Goal: Book appointment/travel/reservation

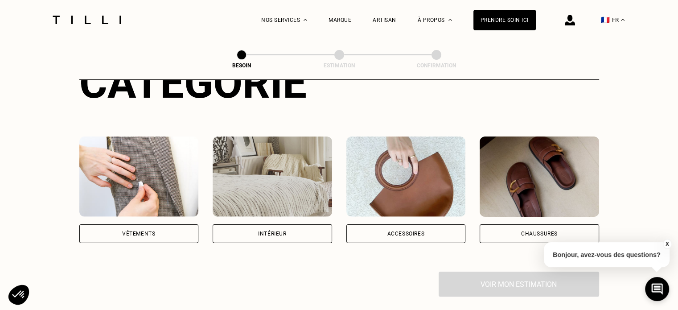
scroll to position [198, 0]
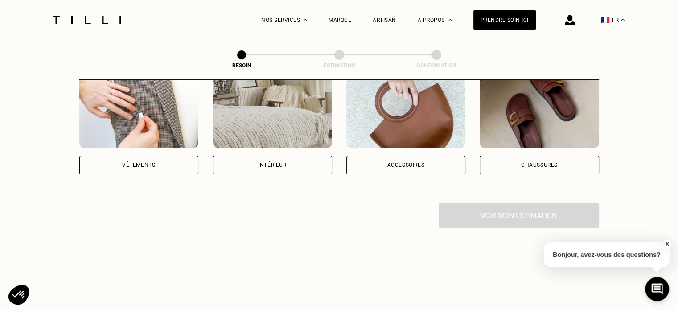
click at [250, 157] on div "Intérieur" at bounding box center [272, 165] width 119 height 19
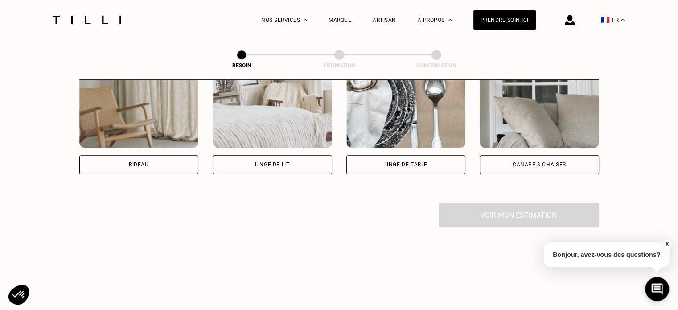
scroll to position [440, 0]
click at [171, 155] on div "Rideau" at bounding box center [138, 164] width 119 height 19
select select "FR"
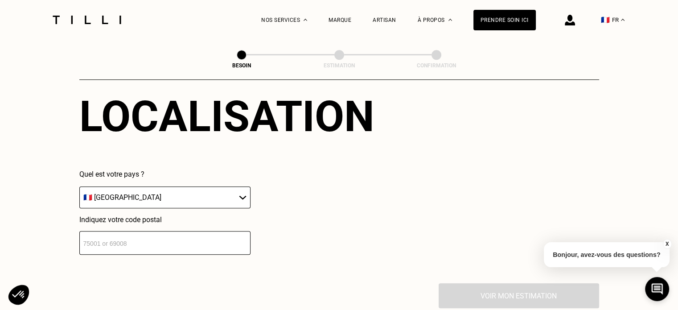
scroll to position [583, 0]
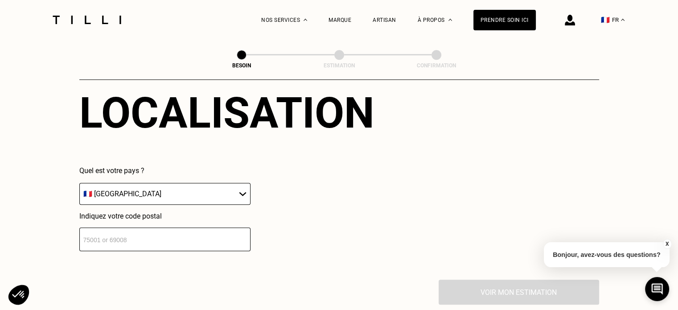
click at [149, 234] on input "number" at bounding box center [164, 239] width 171 height 24
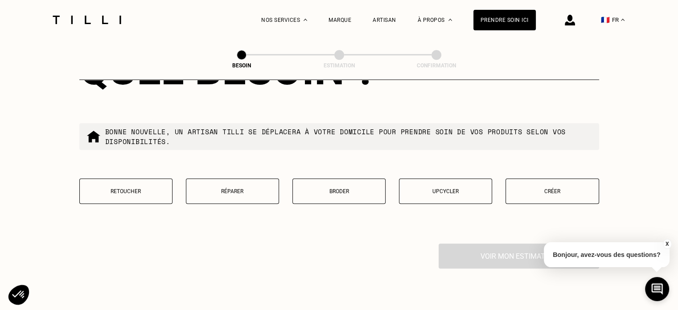
scroll to position [861, 0]
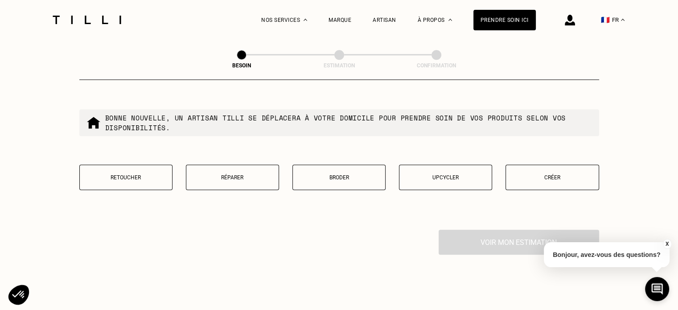
type input "59130"
click at [119, 174] on p "Retoucher" at bounding box center [125, 177] width 83 height 6
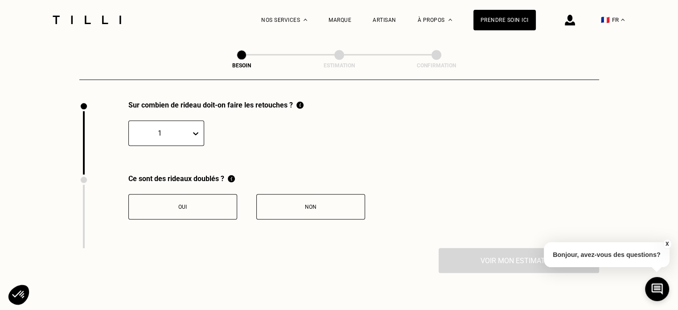
scroll to position [989, 0]
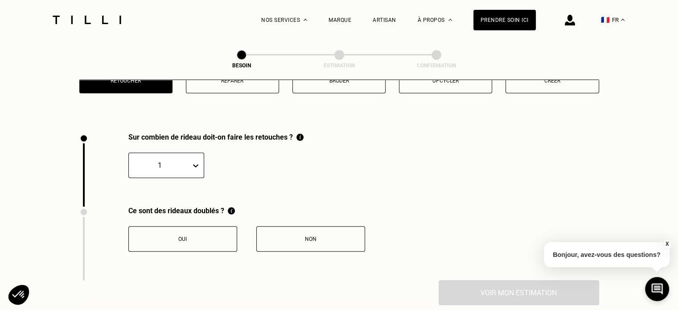
click at [164, 178] on div "1" at bounding box center [166, 164] width 76 height 25
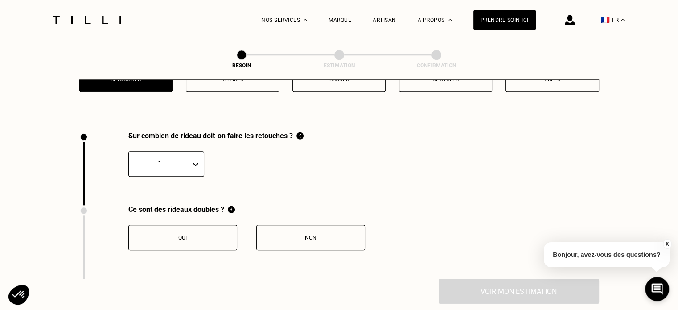
scroll to position [961, 0]
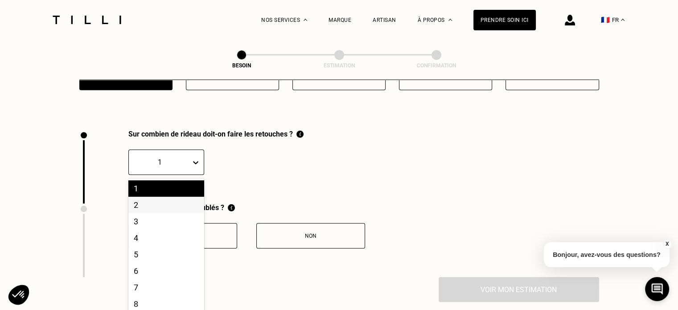
click at [162, 197] on div "2" at bounding box center [166, 205] width 76 height 16
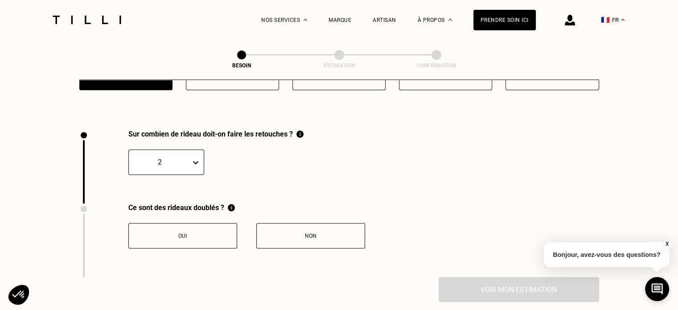
click at [271, 235] on button "Non" at bounding box center [310, 235] width 109 height 25
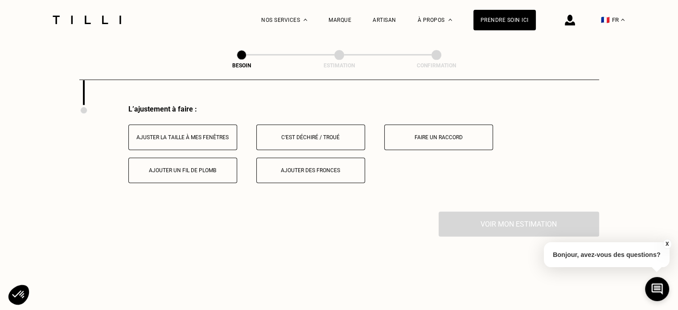
scroll to position [1132, 0]
click at [196, 139] on button "Ajuster la taille à mes fenêtres" at bounding box center [182, 137] width 109 height 25
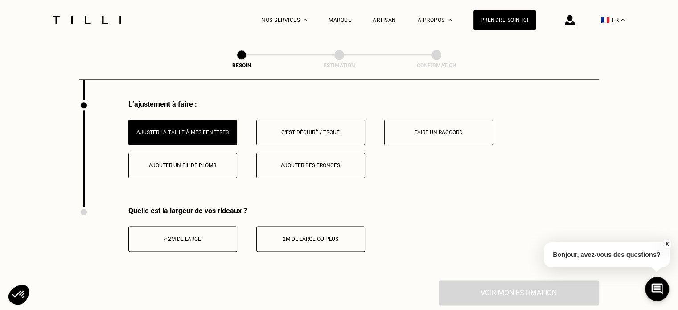
scroll to position [1138, 0]
click at [275, 235] on div "2m de large ou plus" at bounding box center [310, 238] width 99 height 6
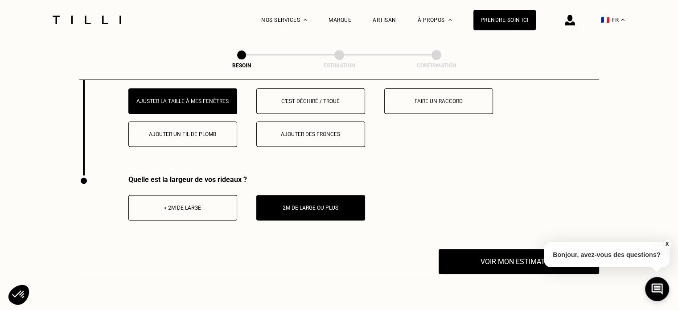
scroll to position [1170, 0]
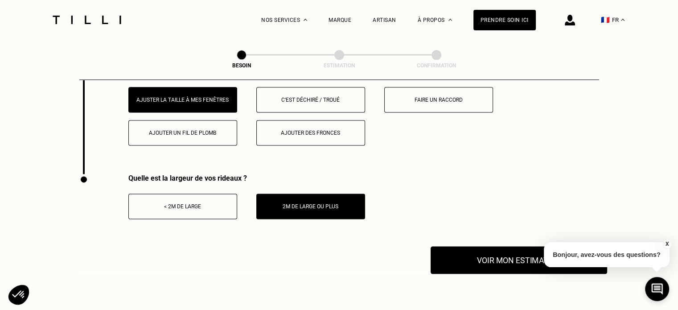
click at [460, 258] on button "Voir mon estimation" at bounding box center [519, 260] width 177 height 28
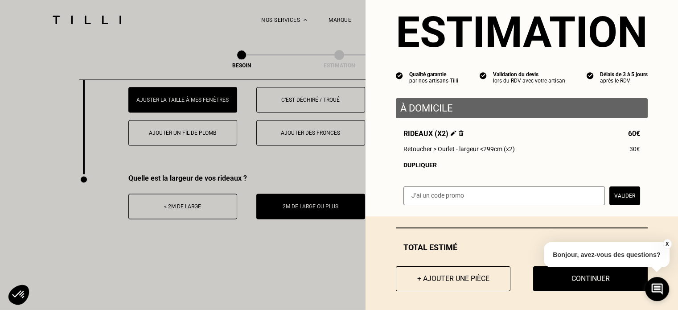
scroll to position [28, 0]
